Goal: Task Accomplishment & Management: Use online tool/utility

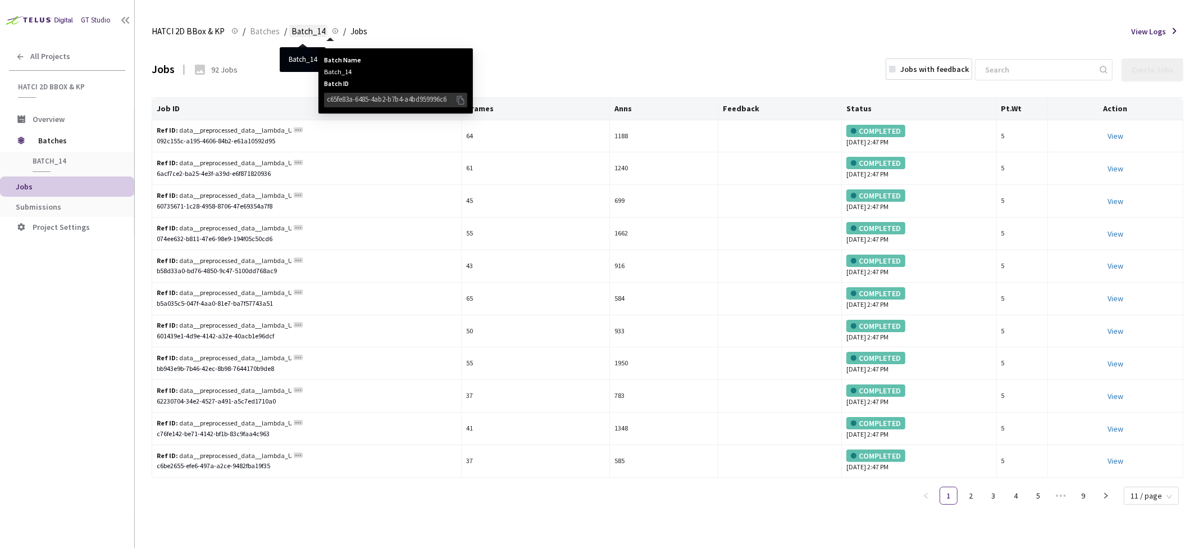
click at [304, 31] on span "Batch_14" at bounding box center [308, 31] width 34 height 13
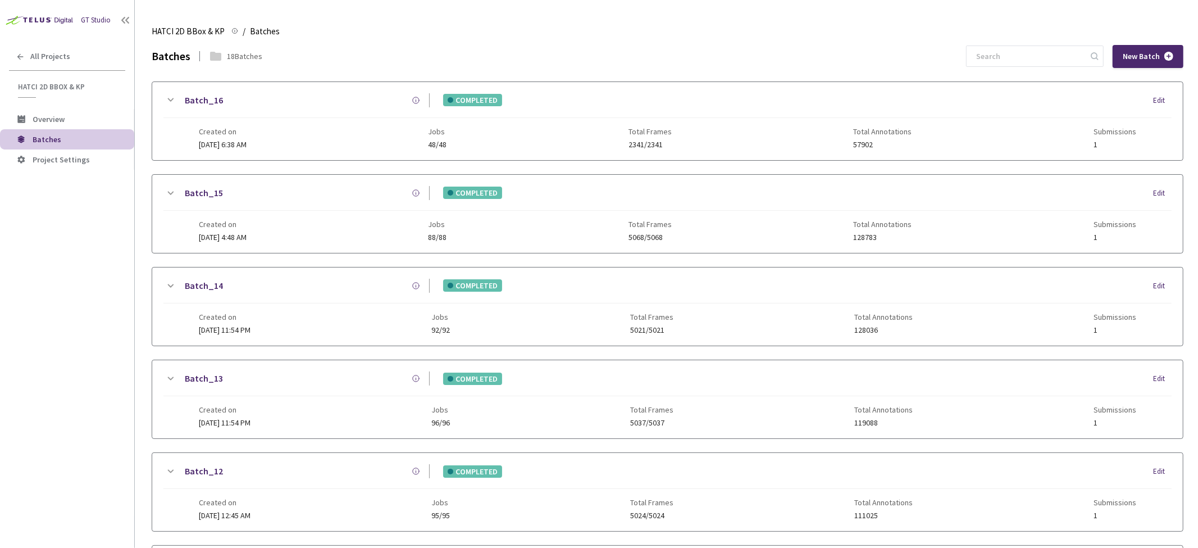
scroll to position [234, 0]
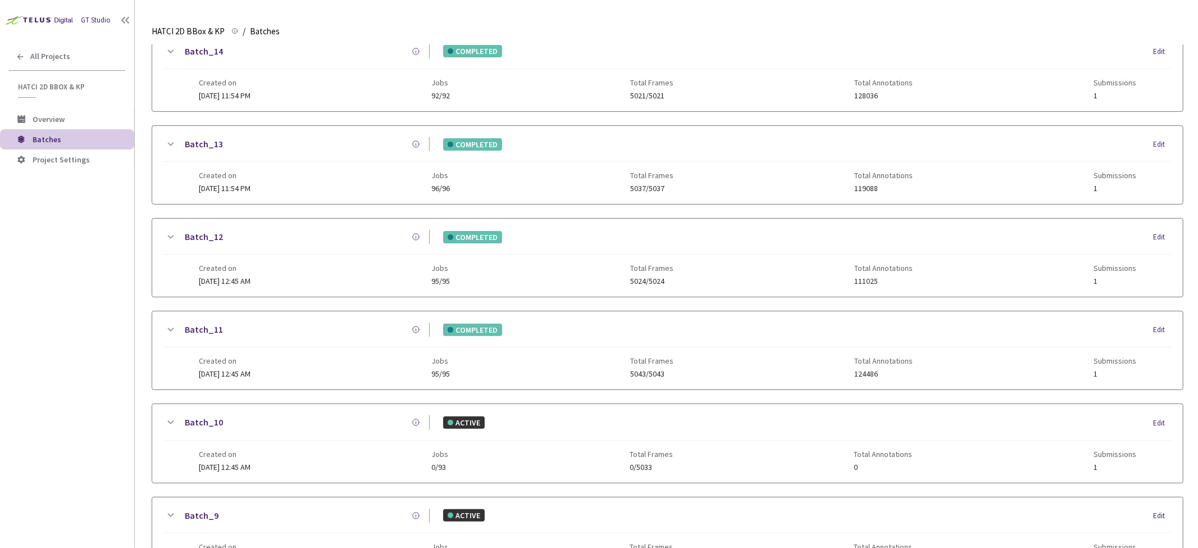
click at [175, 52] on icon at bounding box center [169, 51] width 13 height 13
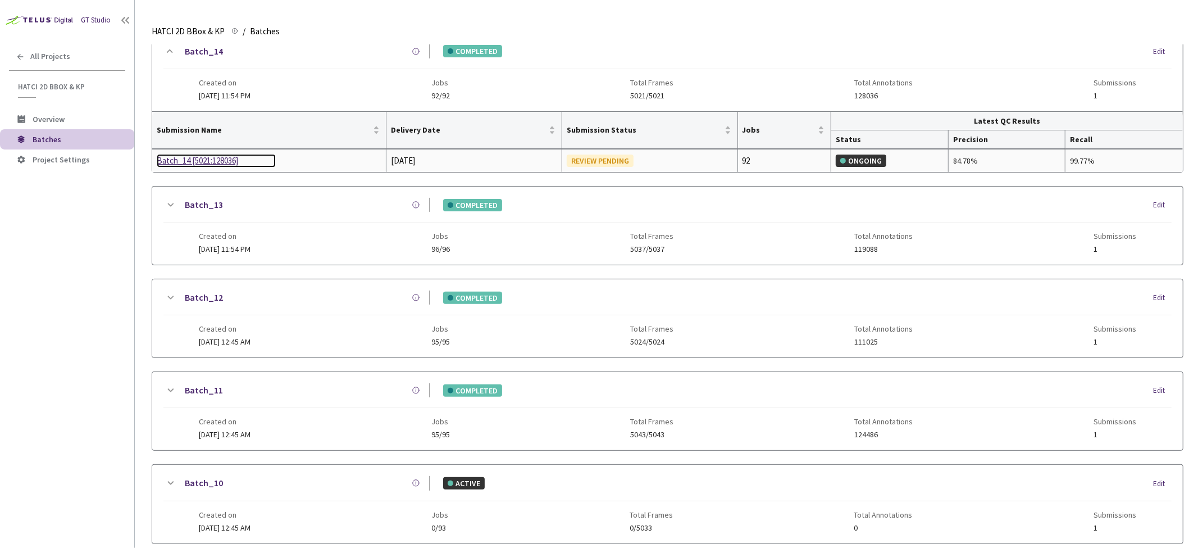
click at [212, 163] on div "Batch_14 [5021:128036]" at bounding box center [216, 160] width 119 height 13
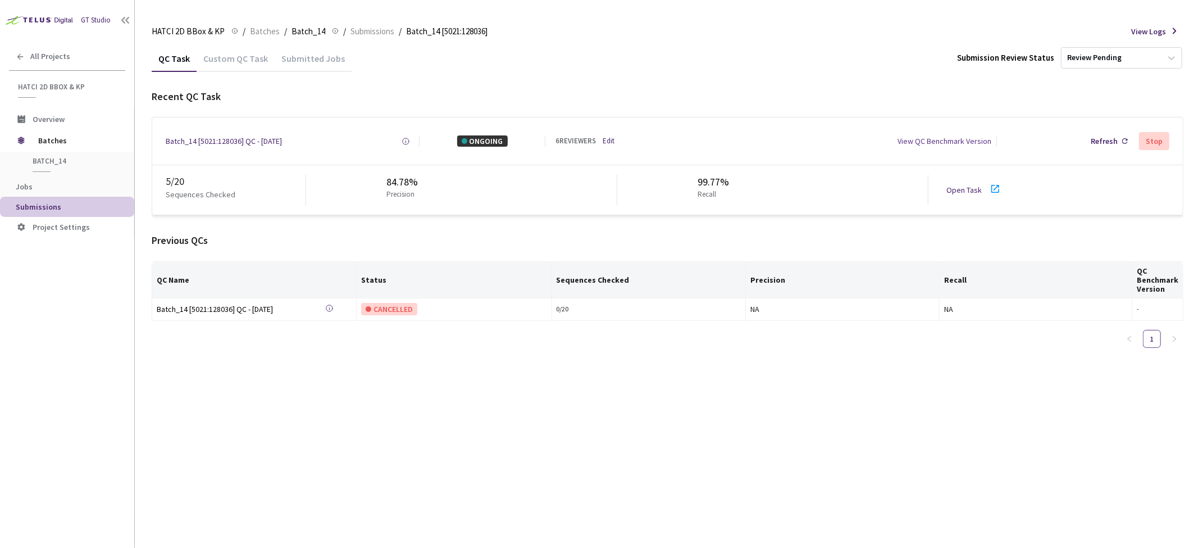
click at [973, 190] on link "Open Task" at bounding box center [963, 190] width 35 height 10
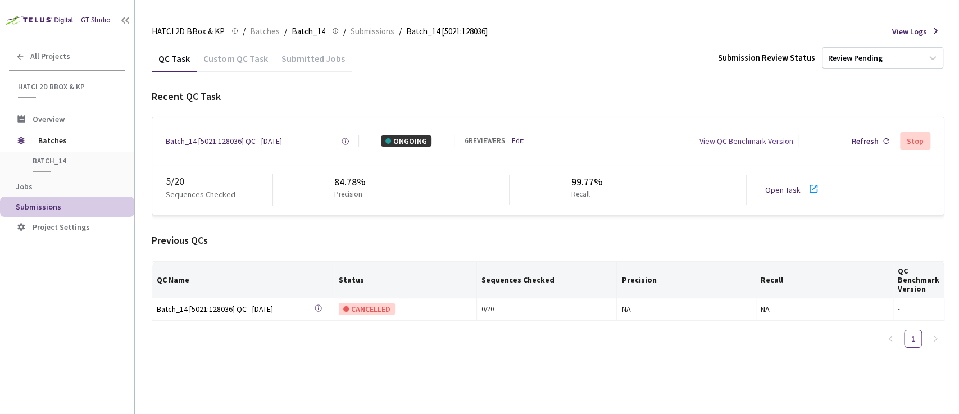
click at [298, 62] on div "Submitted Jobs" at bounding box center [313, 62] width 77 height 19
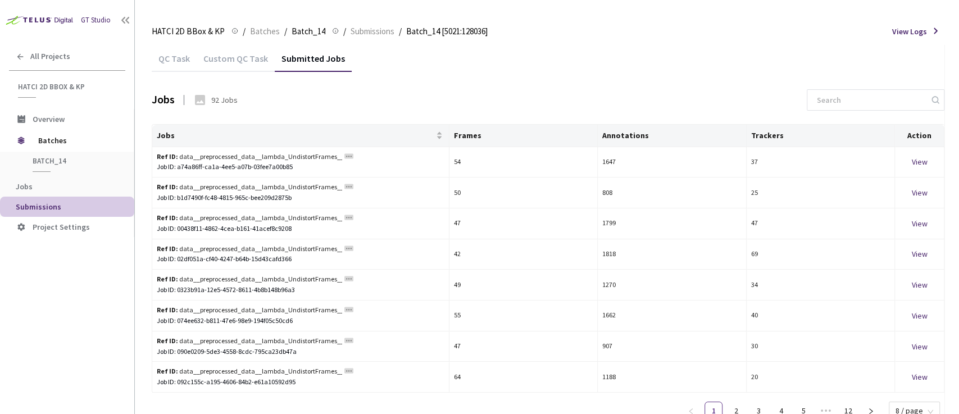
click at [189, 58] on div "QC Task" at bounding box center [174, 62] width 45 height 19
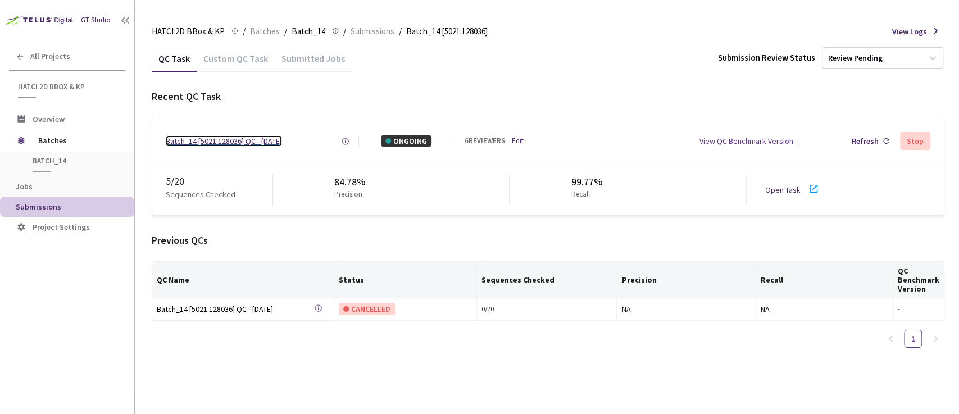
click at [239, 139] on div "Batch_14 [5021:128036] QC - [DATE]" at bounding box center [224, 140] width 116 height 11
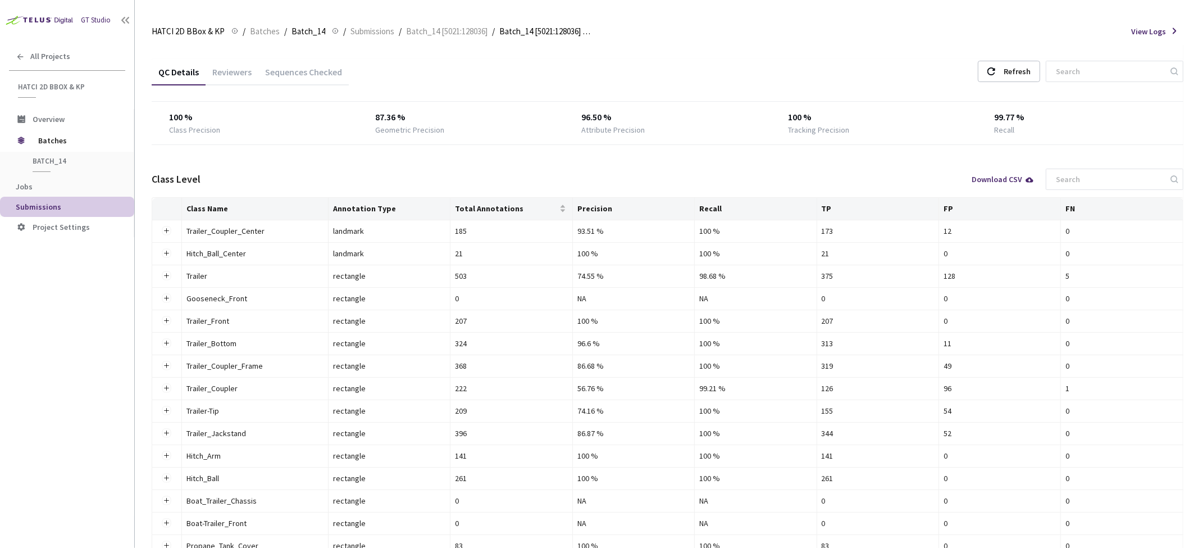
click at [296, 73] on div "Sequences Checked" at bounding box center [303, 75] width 90 height 19
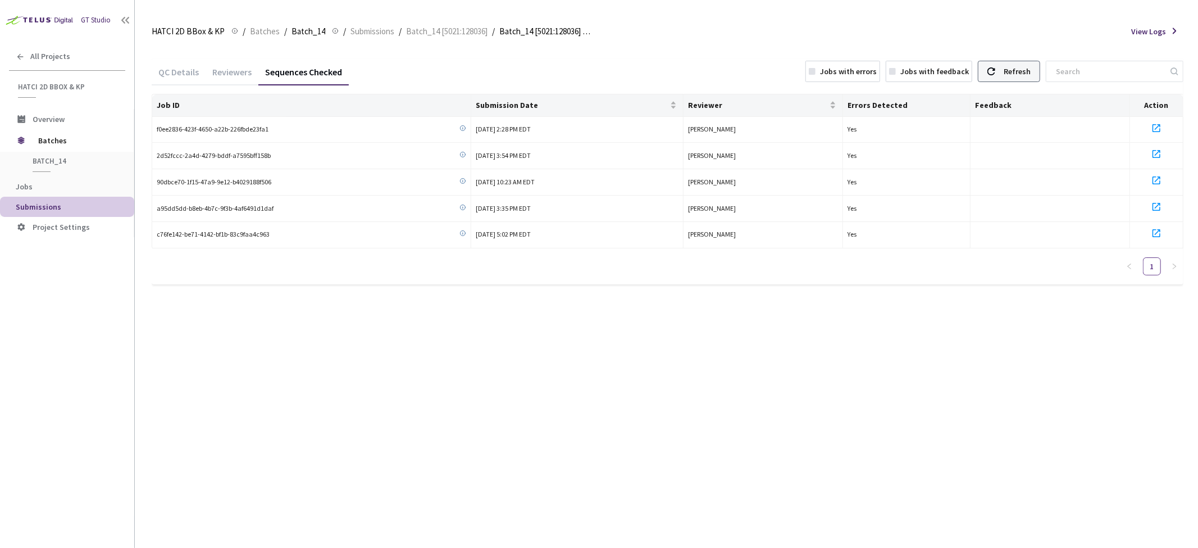
click at [1018, 74] on div "Refresh" at bounding box center [1017, 71] width 27 height 20
